Goal: Information Seeking & Learning: Learn about a topic

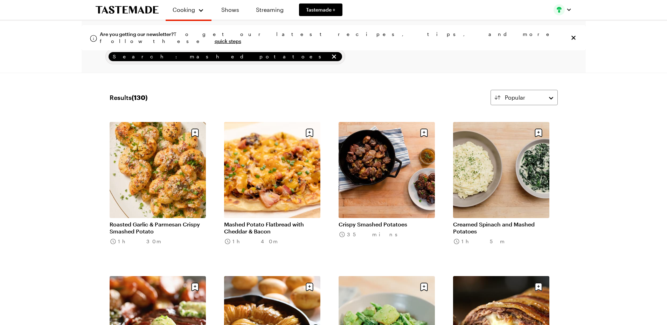
click at [575, 31] on div "Are you getting our newsletter? To get our latest recipes, tips, and more follo…" at bounding box center [334, 37] width 504 height 25
click at [571, 36] on icon "Close info alert" at bounding box center [573, 37] width 7 height 7
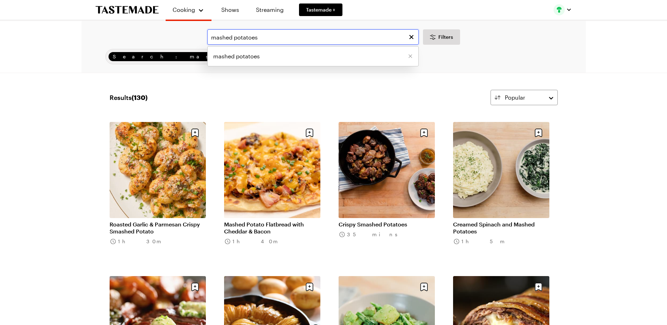
click at [274, 37] on input "mashed potatoes" at bounding box center [312, 36] width 211 height 15
type input "m"
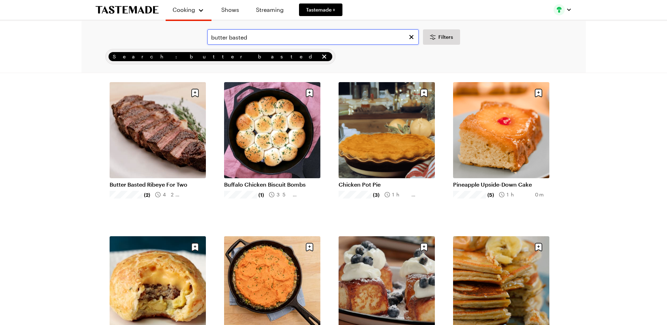
scroll to position [224, 0]
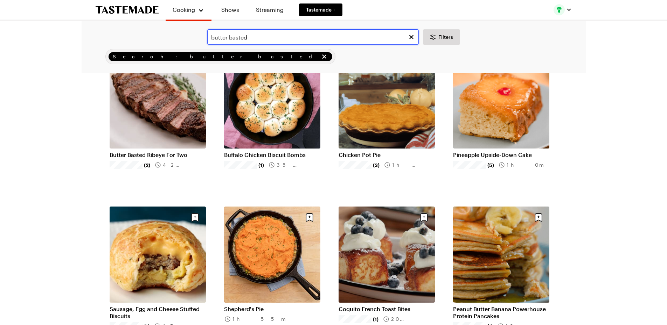
type input "butter basted"
click at [159, 154] on link "Butter Basted Ribeye For Two" at bounding box center [158, 155] width 96 height 7
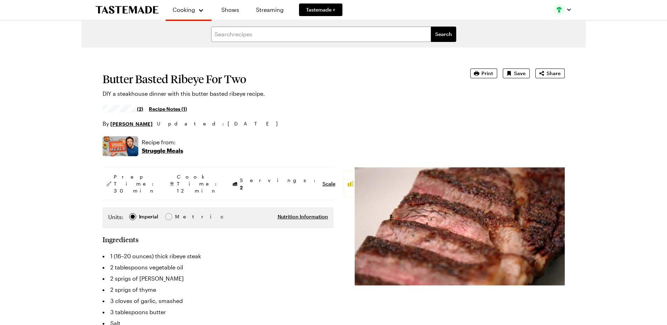
type textarea "x"
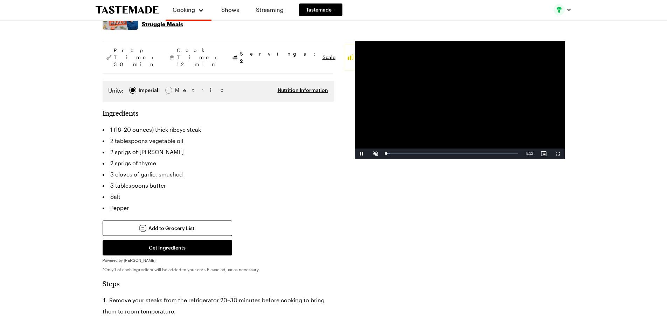
scroll to position [92, 0]
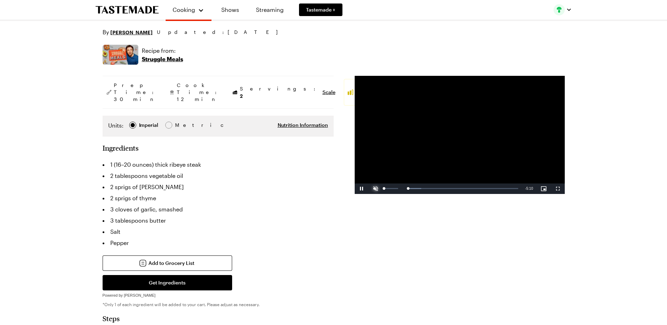
click at [373, 189] on span "Video Player" at bounding box center [375, 189] width 14 height 0
click at [396, 189] on div "Loaded : 19.19% 0:23 0:20" at bounding box center [452, 189] width 132 height 2
click at [399, 189] on div "0:30" at bounding box center [392, 189] width 13 height 2
click at [407, 190] on div "Loaded : 32.00% 0:49 0:48" at bounding box center [452, 189] width 132 height 2
click at [464, 189] on div "3:05" at bounding box center [425, 189] width 78 height 2
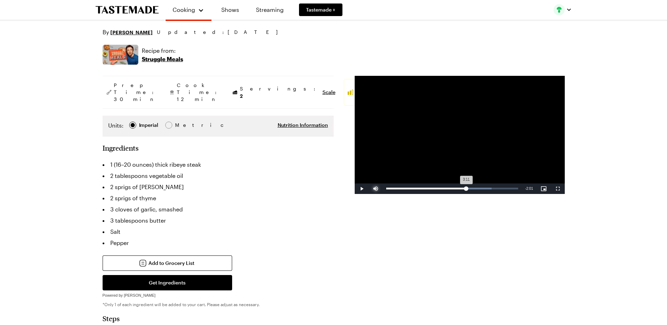
click at [466, 190] on div "3:11" at bounding box center [426, 189] width 80 height 2
click at [360, 189] on span "Video Player" at bounding box center [361, 189] width 14 height 0
